Goal: Task Accomplishment & Management: Use online tool/utility

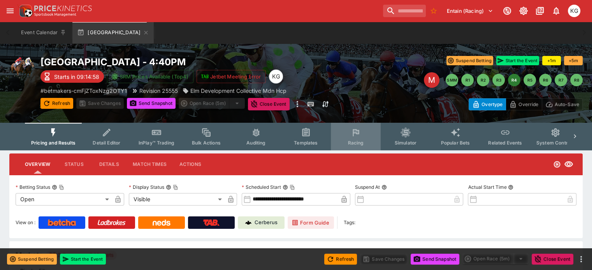
click at [362, 144] on span "Racing" at bounding box center [356, 143] width 16 height 6
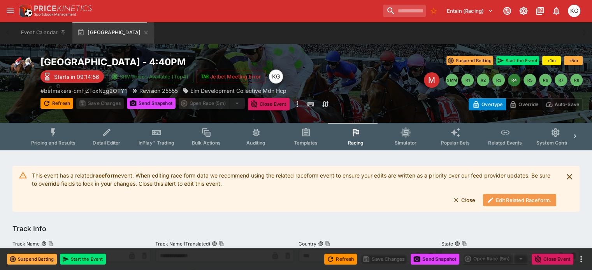
click at [509, 200] on button "Edit Related Raceform." at bounding box center [519, 200] width 73 height 12
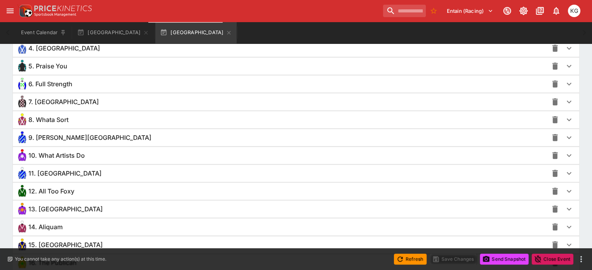
scroll to position [702, 0]
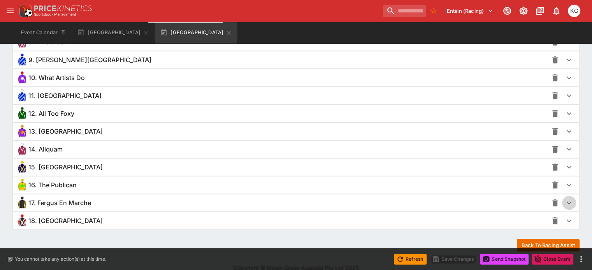
click at [564, 201] on icon "button" at bounding box center [568, 202] width 9 height 9
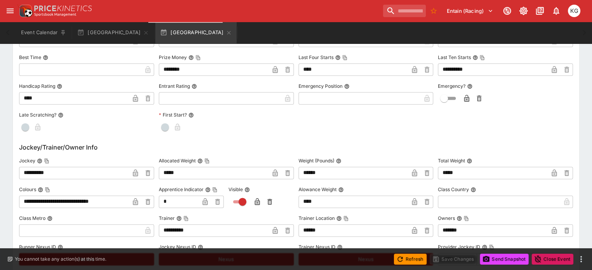
scroll to position [1013, 0]
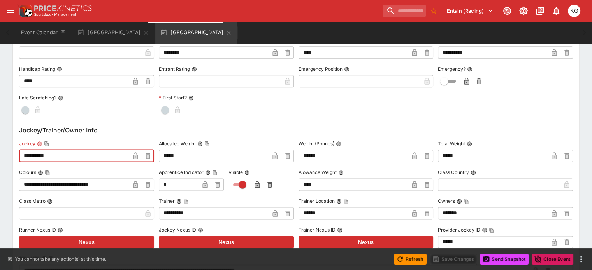
drag, startPoint x: 87, startPoint y: 151, endPoint x: 26, endPoint y: 152, distance: 61.5
click at [26, 152] on div "**********" at bounding box center [296, 260] width 566 height 720
paste input "***"
type input "**********"
click at [138, 153] on icon "button" at bounding box center [135, 156] width 5 height 7
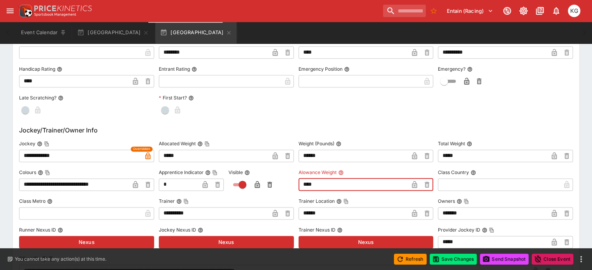
drag, startPoint x: 318, startPoint y: 180, endPoint x: 275, endPoint y: 185, distance: 43.4
click at [275, 185] on div "**********" at bounding box center [296, 269] width 554 height 262
type input "****"
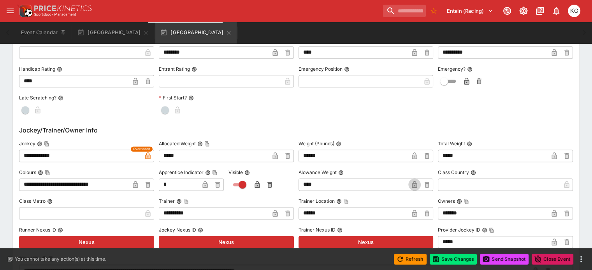
click at [412, 184] on icon "button" at bounding box center [414, 185] width 4 height 3
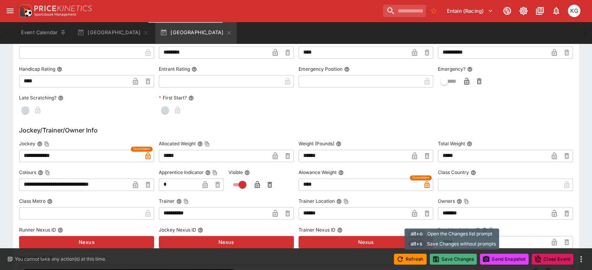
click at [459, 260] on button "Save Changes" at bounding box center [453, 259] width 47 height 11
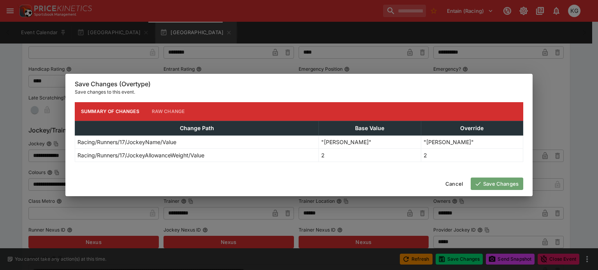
click at [499, 188] on button "Save Changes" at bounding box center [496, 184] width 53 height 12
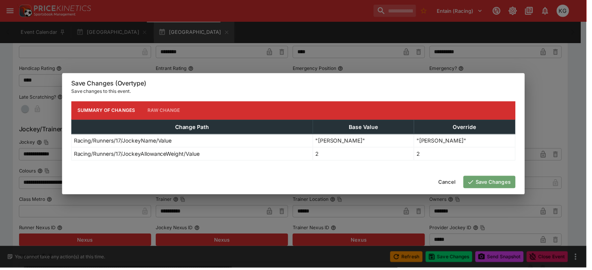
scroll to position [0, 0]
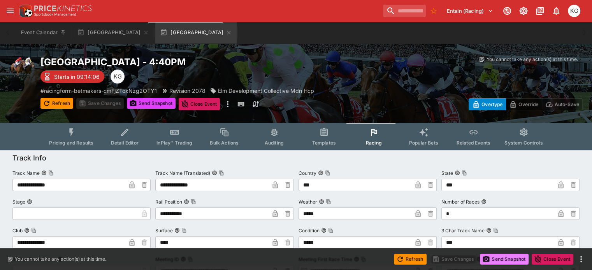
click at [501, 260] on button "Send Snapshot" at bounding box center [504, 259] width 49 height 11
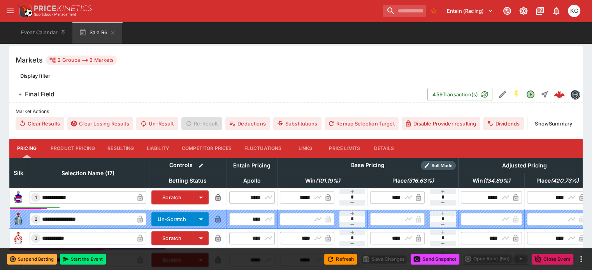
scroll to position [39, 0]
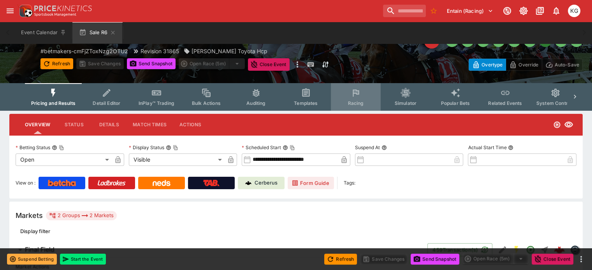
click at [361, 99] on button "Racing" at bounding box center [356, 97] width 50 height 28
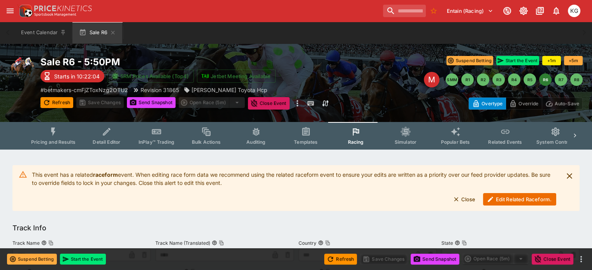
click at [527, 197] on button "Edit Related Raceform." at bounding box center [519, 199] width 73 height 12
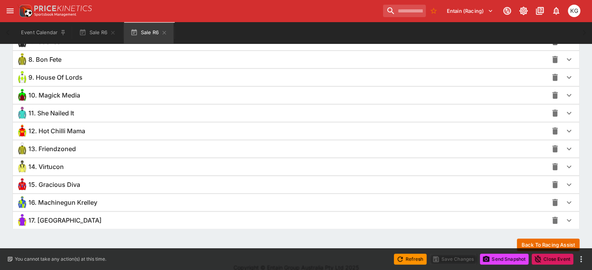
scroll to position [691, 0]
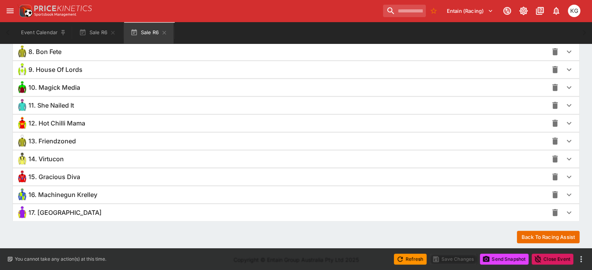
click at [564, 157] on icon "button" at bounding box center [568, 158] width 9 height 9
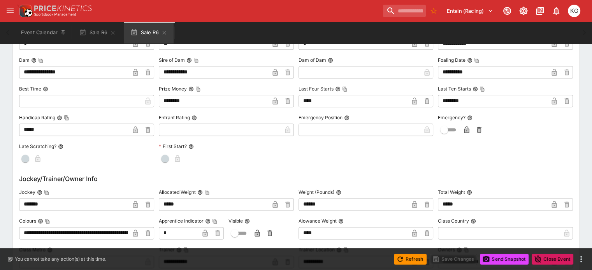
scroll to position [963, 0]
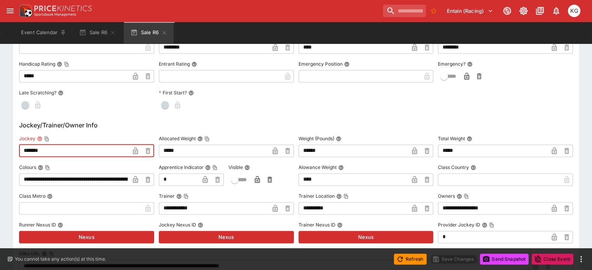
drag, startPoint x: 67, startPoint y: 149, endPoint x: 9, endPoint y: 149, distance: 57.6
paste input "**********"
type input "**********"
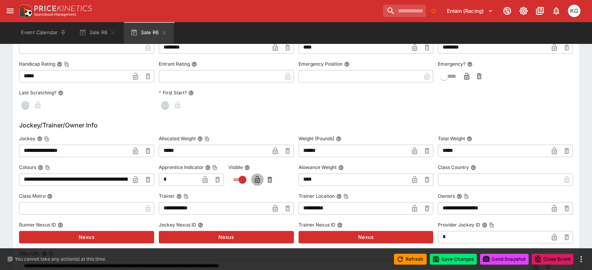
click at [259, 179] on icon "button" at bounding box center [257, 180] width 4 height 3
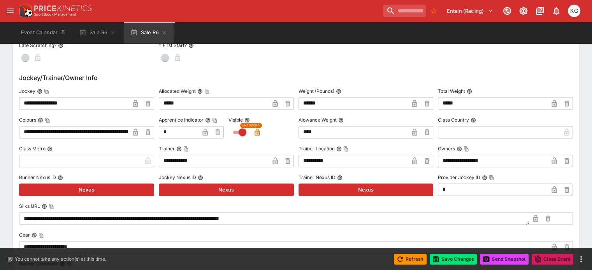
scroll to position [1041, 0]
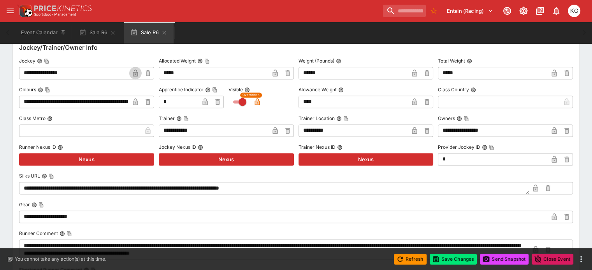
click at [137, 72] on icon "button" at bounding box center [135, 73] width 4 height 3
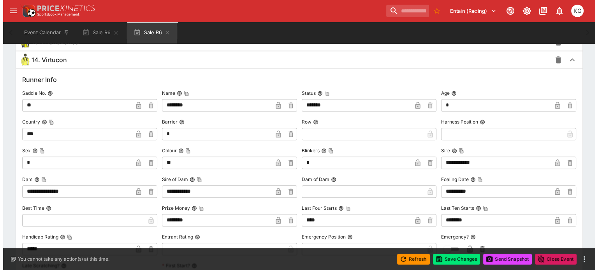
scroll to position [807, 0]
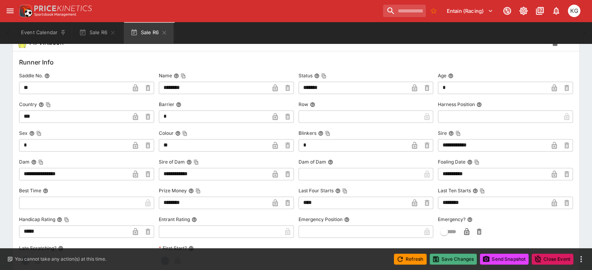
click at [449, 258] on button "Save Changes" at bounding box center [453, 259] width 47 height 11
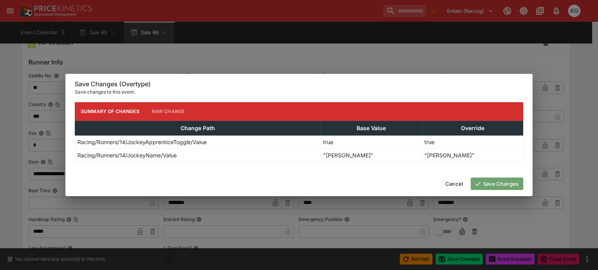
click at [493, 184] on button "Save Changes" at bounding box center [496, 184] width 53 height 12
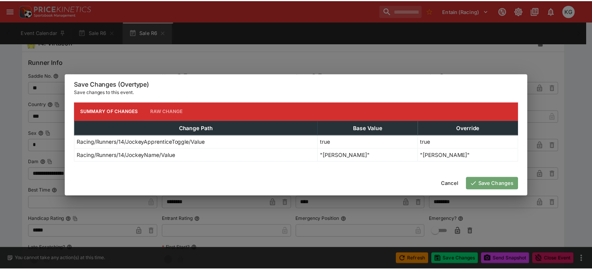
scroll to position [0, 0]
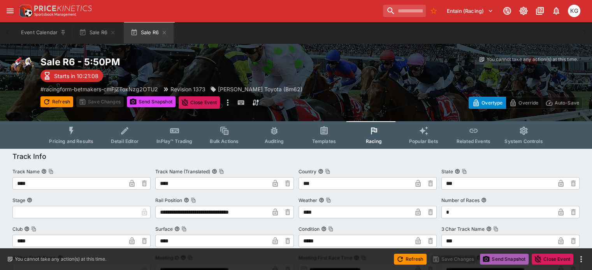
click at [502, 258] on button "Send Snapshot" at bounding box center [504, 259] width 49 height 11
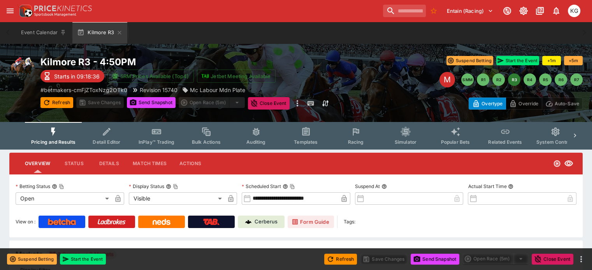
click at [362, 141] on span "Racing" at bounding box center [356, 142] width 16 height 6
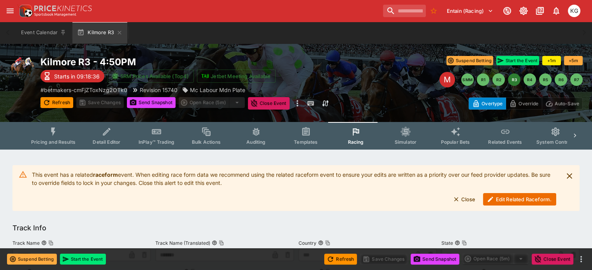
scroll to position [39, 0]
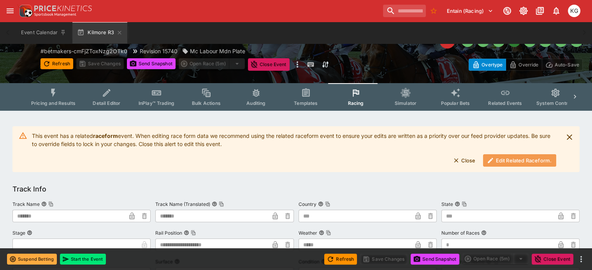
click at [507, 161] on button "Edit Related Raceform." at bounding box center [519, 160] width 73 height 12
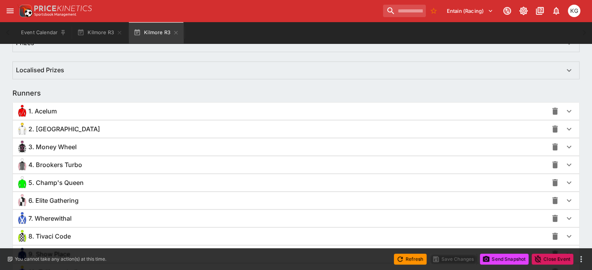
scroll to position [507, 0]
click at [564, 199] on icon "button" at bounding box center [568, 200] width 9 height 9
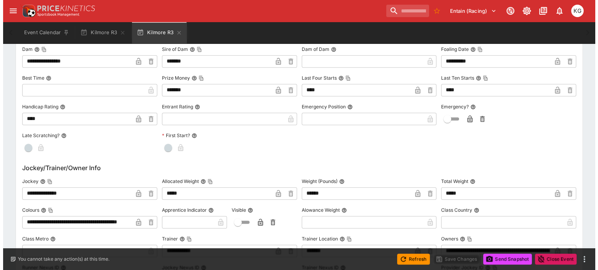
scroll to position [780, 0]
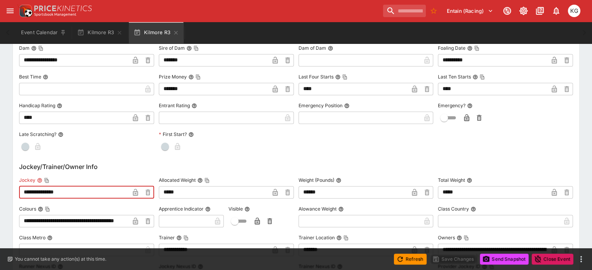
drag, startPoint x: 75, startPoint y: 193, endPoint x: 25, endPoint y: 192, distance: 49.8
type input "**********"
click at [139, 190] on icon "button" at bounding box center [136, 193] width 8 height 8
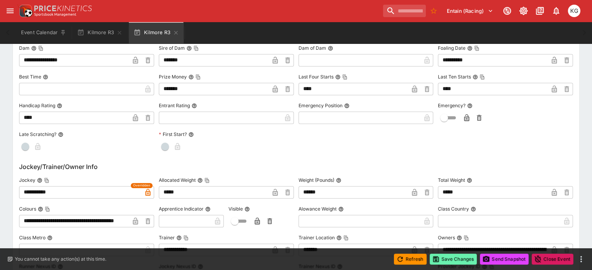
click at [463, 260] on button "Save Changes" at bounding box center [453, 259] width 47 height 11
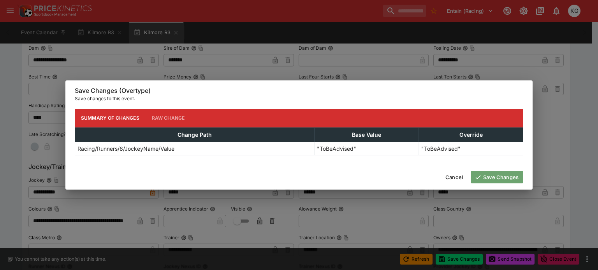
click at [491, 174] on button "Save Changes" at bounding box center [496, 177] width 53 height 12
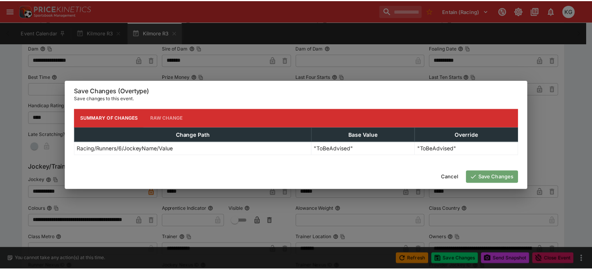
scroll to position [0, 0]
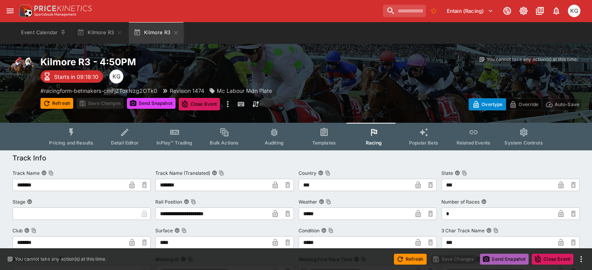
click at [504, 258] on button "Send Snapshot" at bounding box center [504, 259] width 49 height 11
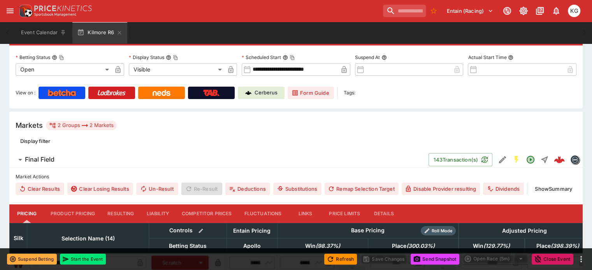
scroll to position [78, 0]
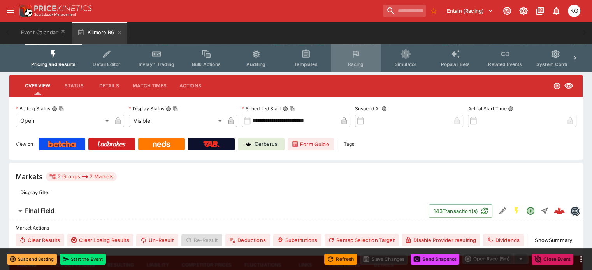
click at [363, 60] on button "Racing" at bounding box center [356, 58] width 50 height 28
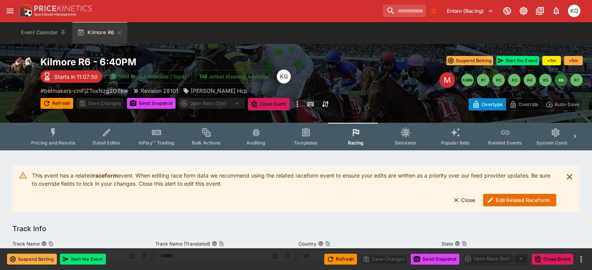
click at [516, 201] on button "Edit Related Raceform." at bounding box center [519, 200] width 73 height 12
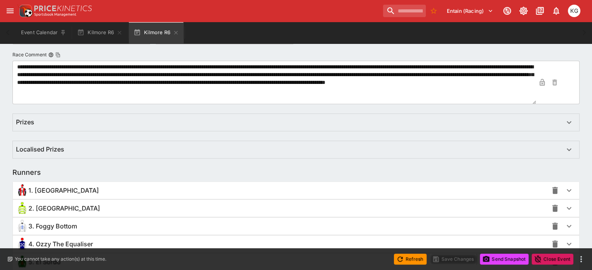
scroll to position [506, 0]
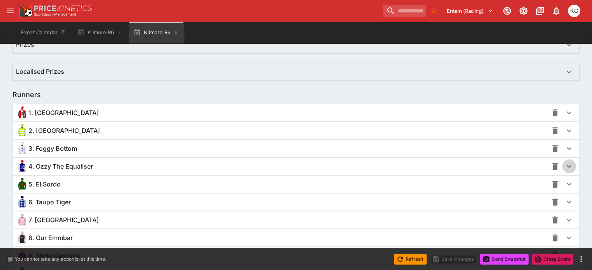
click at [564, 166] on icon "button" at bounding box center [568, 166] width 9 height 9
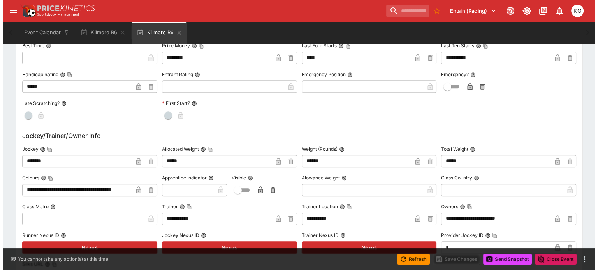
scroll to position [817, 0]
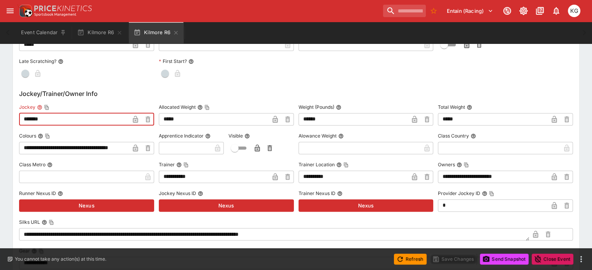
drag, startPoint x: 67, startPoint y: 120, endPoint x: 18, endPoint y: 121, distance: 49.4
click at [17, 121] on div "**********" at bounding box center [296, 60] width 592 height 1455
paste input "*****"
type input "**********"
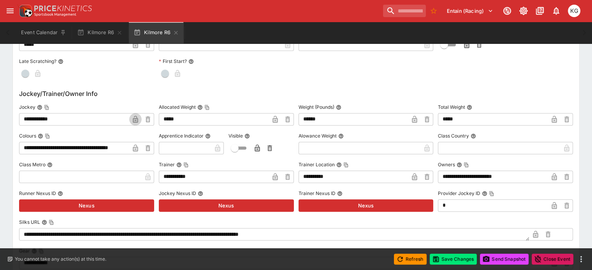
click at [137, 121] on icon "button" at bounding box center [135, 120] width 4 height 3
click at [449, 258] on button "Save Changes" at bounding box center [453, 259] width 47 height 11
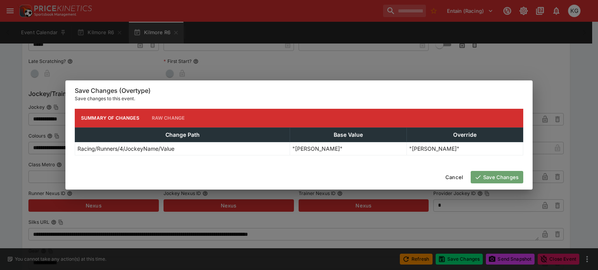
click at [504, 179] on button "Save Changes" at bounding box center [496, 177] width 53 height 12
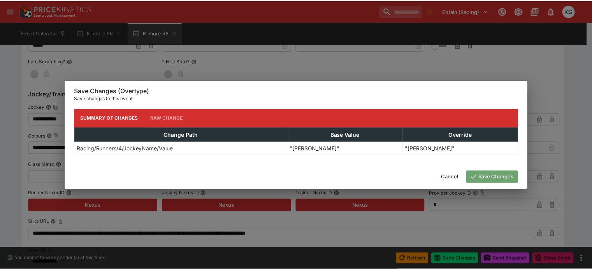
scroll to position [0, 0]
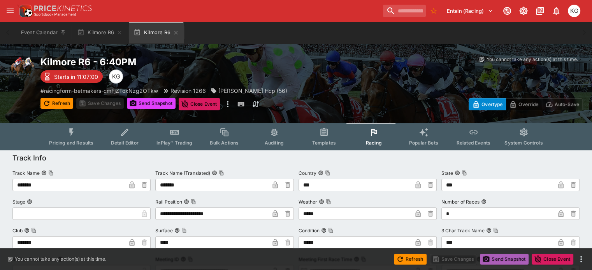
click at [499, 260] on button "Send Snapshot" at bounding box center [504, 259] width 49 height 11
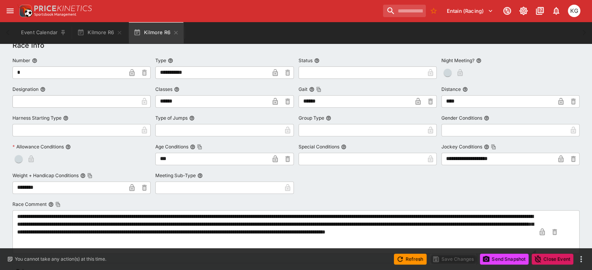
scroll to position [195, 0]
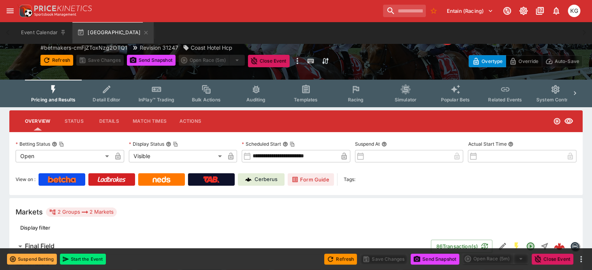
scroll to position [39, 0]
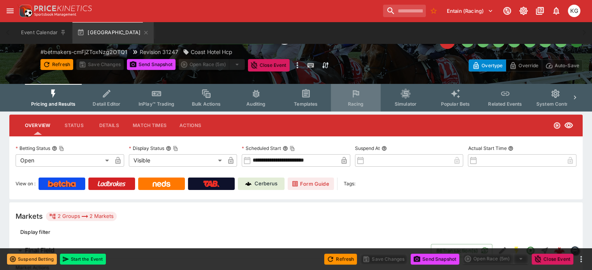
click at [363, 102] on span "Racing" at bounding box center [356, 104] width 16 height 6
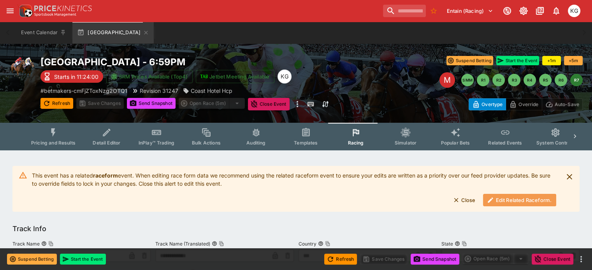
click at [506, 202] on button "Edit Related Raceform." at bounding box center [519, 200] width 73 height 12
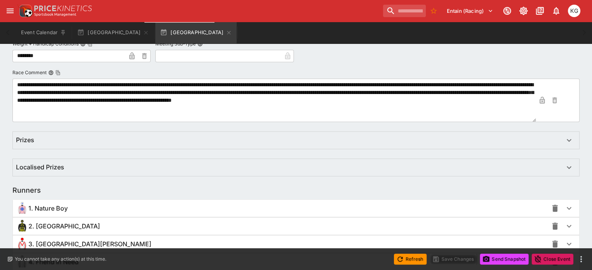
scroll to position [467, 0]
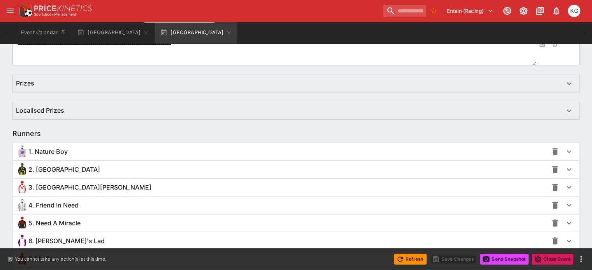
click at [567, 153] on icon "button" at bounding box center [569, 152] width 5 height 3
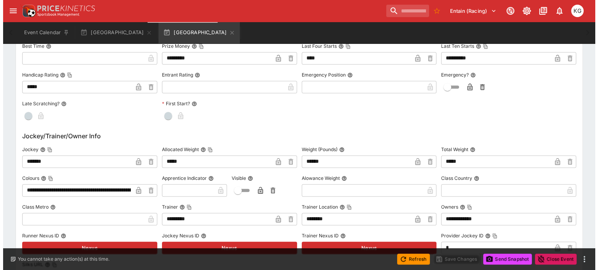
scroll to position [739, 0]
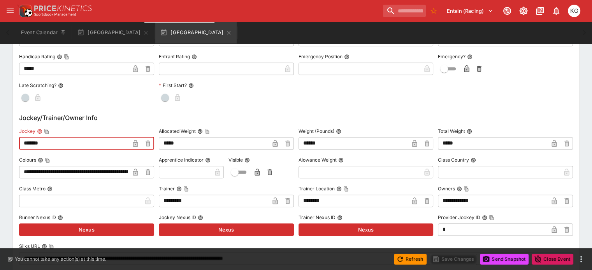
drag, startPoint x: 69, startPoint y: 144, endPoint x: 40, endPoint y: 143, distance: 28.8
click at [23, 143] on div "**********" at bounding box center [296, 248] width 566 height 720
paste input "*****"
type input "**********"
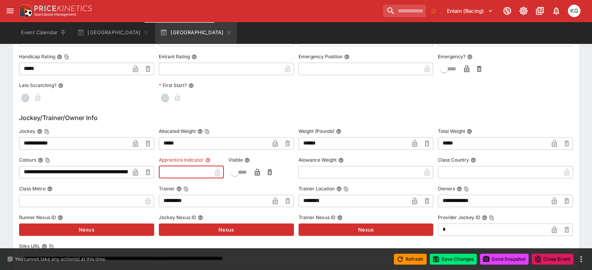
click at [179, 170] on input "text" at bounding box center [185, 172] width 53 height 12
type input "*"
click at [328, 172] on input "text" at bounding box center [359, 172] width 123 height 12
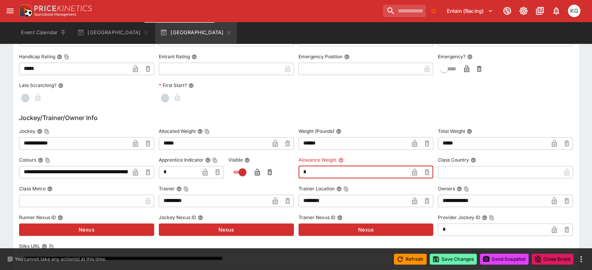
type input "****"
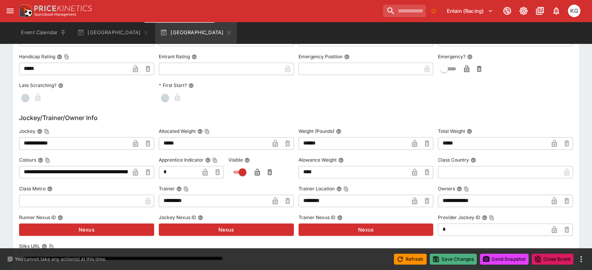
click at [457, 259] on button "Save Changes" at bounding box center [453, 259] width 47 height 11
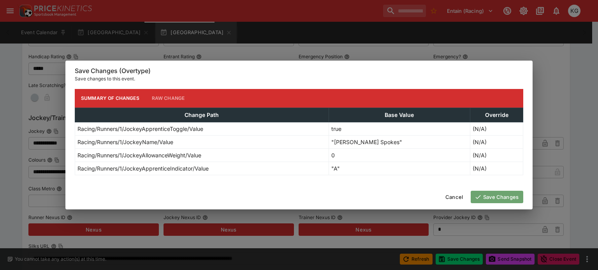
click at [494, 197] on button "Save Changes" at bounding box center [496, 197] width 53 height 12
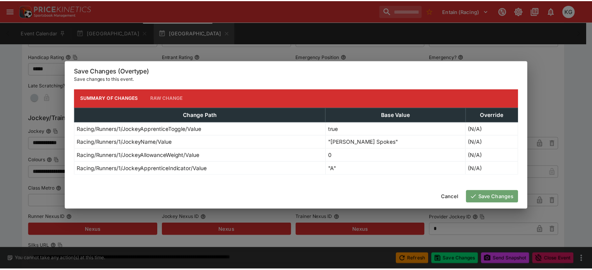
scroll to position [0, 0]
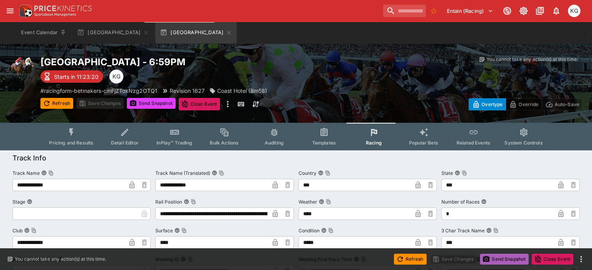
click at [511, 260] on button "Send Snapshot" at bounding box center [504, 259] width 49 height 11
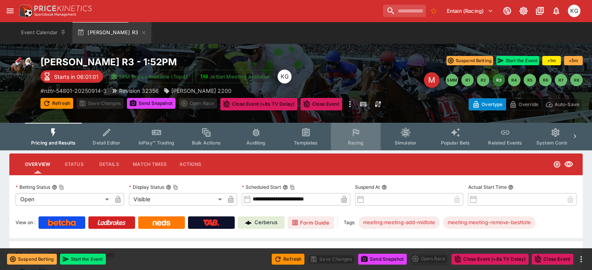
click at [363, 140] on span "Racing" at bounding box center [356, 143] width 16 height 6
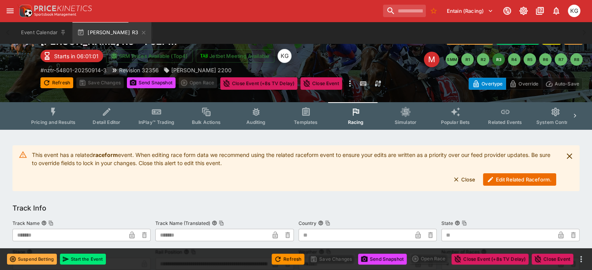
scroll to position [39, 0]
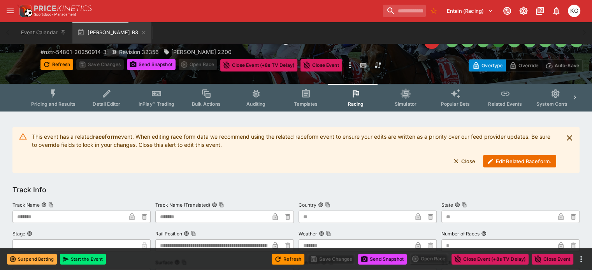
click at [513, 161] on button "Edit Related Raceform." at bounding box center [519, 161] width 73 height 12
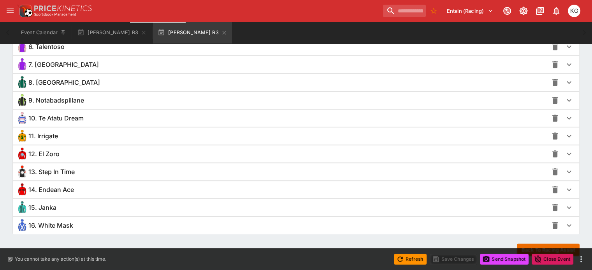
scroll to position [663, 0]
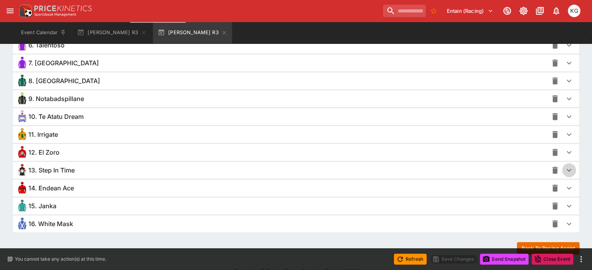
click at [567, 169] on icon "button" at bounding box center [569, 170] width 5 height 3
